Goal: Transaction & Acquisition: Purchase product/service

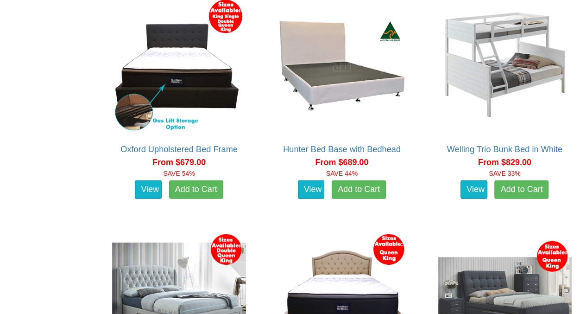
scroll to position [1312, 0]
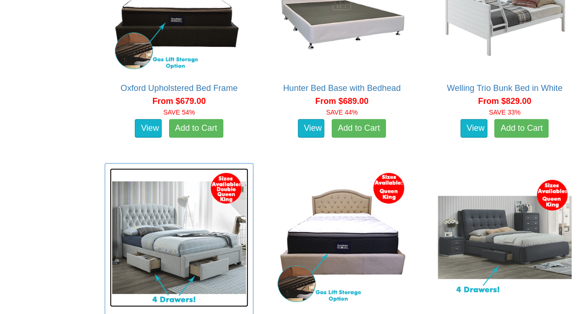
click at [165, 221] on img at bounding box center [179, 237] width 139 height 139
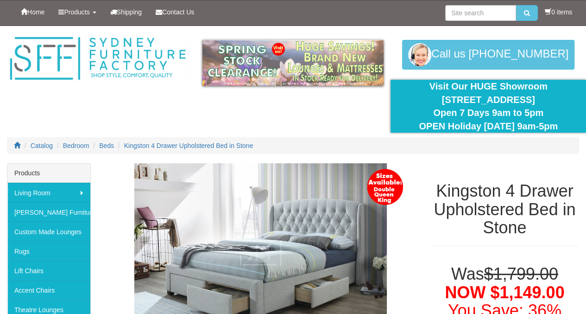
scroll to position [148, 0]
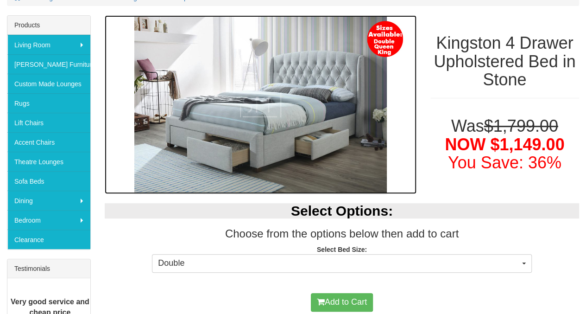
click at [362, 112] on img at bounding box center [261, 104] width 312 height 178
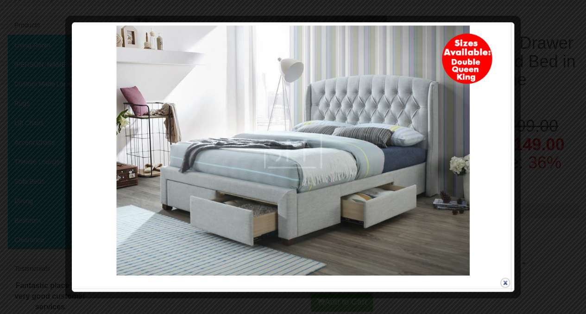
click at [509, 281] on button "close" at bounding box center [506, 283] width 12 height 12
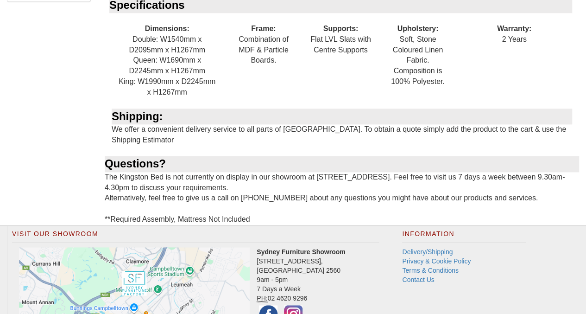
scroll to position [643, 0]
